Goal: Transaction & Acquisition: Download file/media

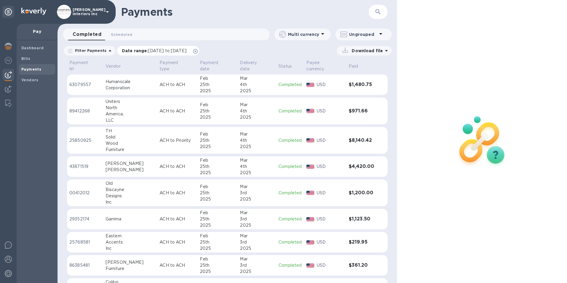
click at [198, 51] on icon at bounding box center [195, 51] width 5 height 5
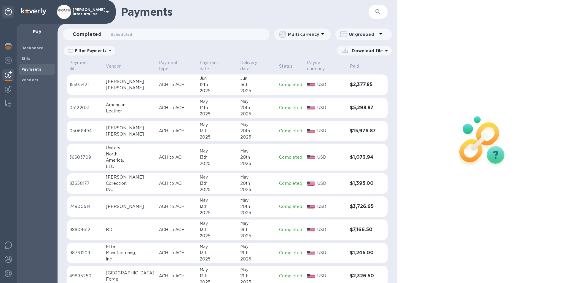
click at [109, 51] on icon at bounding box center [110, 50] width 3 height 1
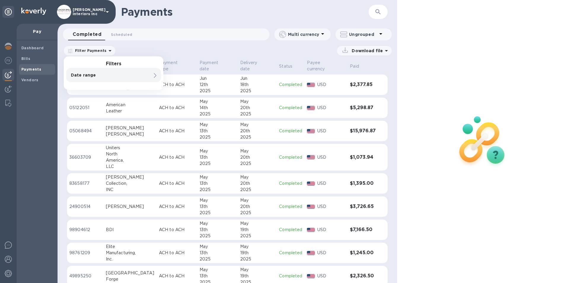
click at [136, 76] on div "Date range" at bounding box center [104, 75] width 68 height 8
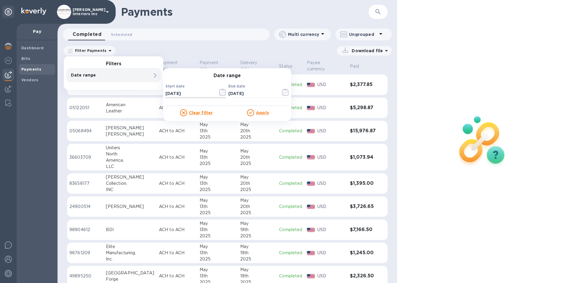
click at [223, 91] on icon "button" at bounding box center [222, 92] width 7 height 7
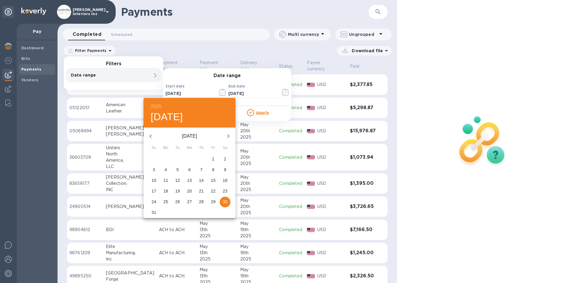
click at [151, 136] on icon "button" at bounding box center [150, 136] width 7 height 7
click at [149, 136] on icon "button" at bounding box center [150, 136] width 7 height 7
click at [178, 159] on p "1" at bounding box center [177, 159] width 2 height 6
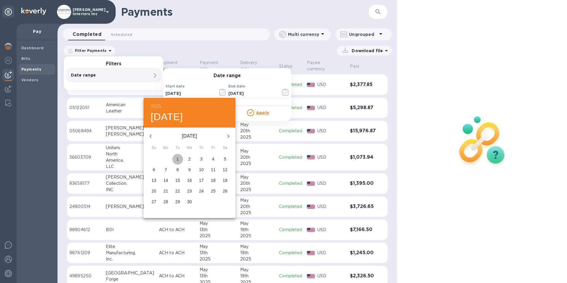
type input "[DATE]"
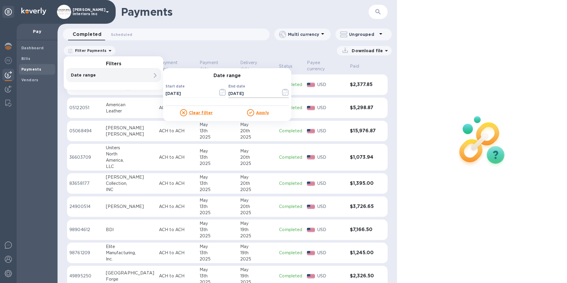
click at [284, 92] on icon "button" at bounding box center [285, 92] width 7 height 7
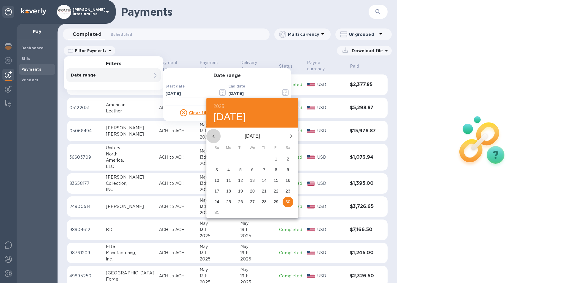
click at [213, 134] on icon "button" at bounding box center [213, 136] width 7 height 7
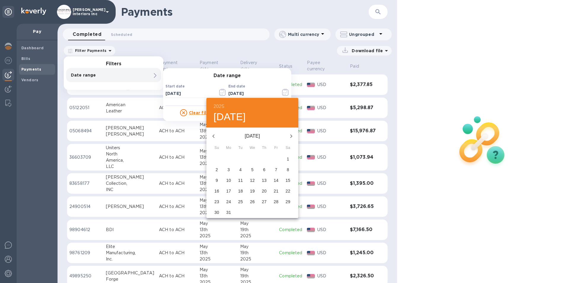
click at [294, 135] on icon "button" at bounding box center [291, 136] width 7 height 7
click at [252, 200] on p "30" at bounding box center [252, 202] width 5 height 6
type input "[DATE]"
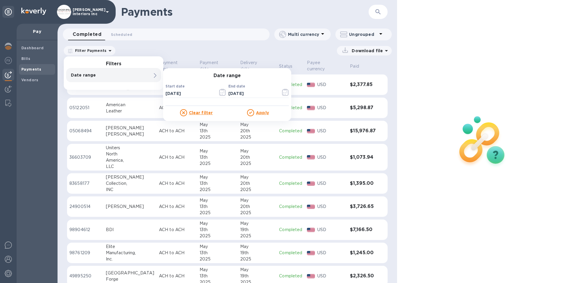
click at [266, 112] on u "Apply" at bounding box center [262, 112] width 13 height 5
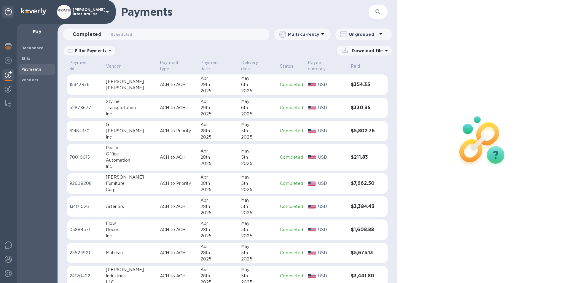
click at [367, 50] on p "Download file" at bounding box center [366, 51] width 34 height 6
click at [352, 90] on p "Payments summary" at bounding box center [360, 90] width 52 height 6
click at [331, 89] on div at bounding box center [329, 90] width 5 height 8
click at [310, 90] on p "XLSX file" at bounding box center [303, 92] width 20 height 6
